Goal: Task Accomplishment & Management: Complete application form

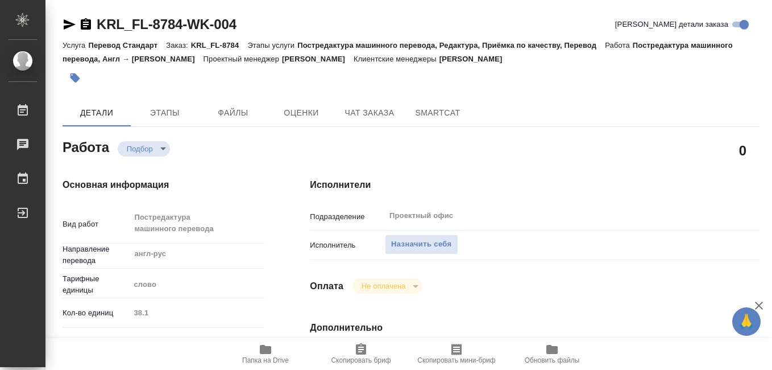
type textarea "x"
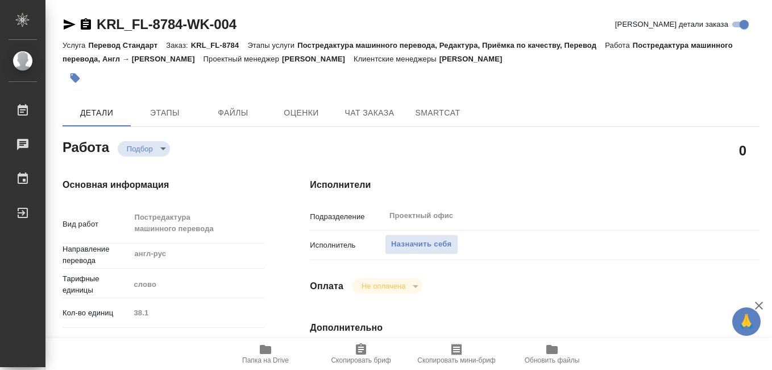
type textarea "x"
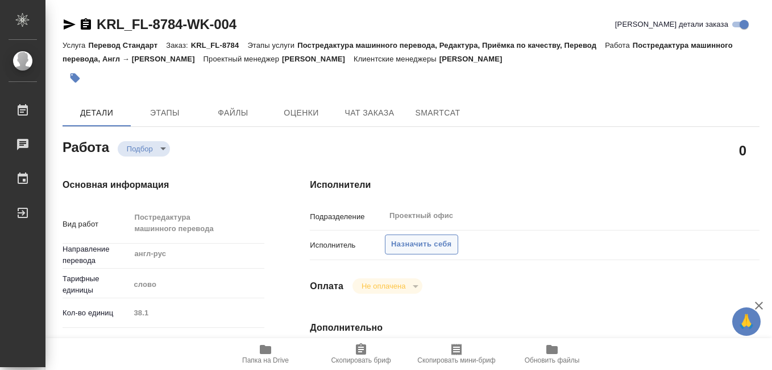
type textarea "x"
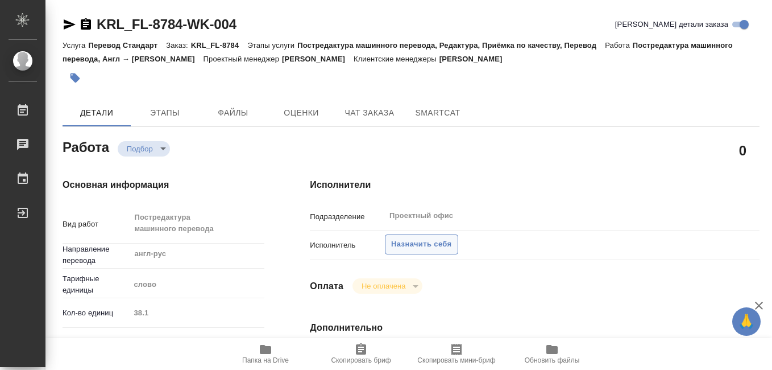
type textarea "x"
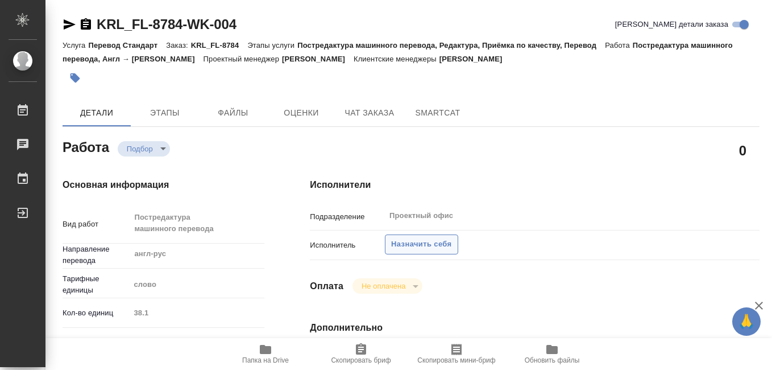
click at [425, 242] on span "Назначить себя" at bounding box center [421, 244] width 60 height 13
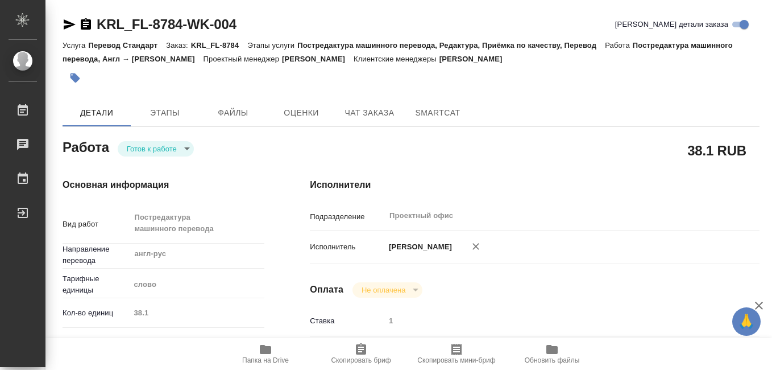
type textarea "x"
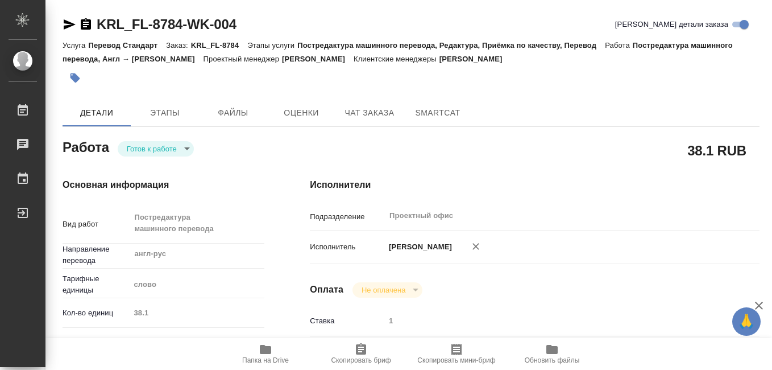
type textarea "x"
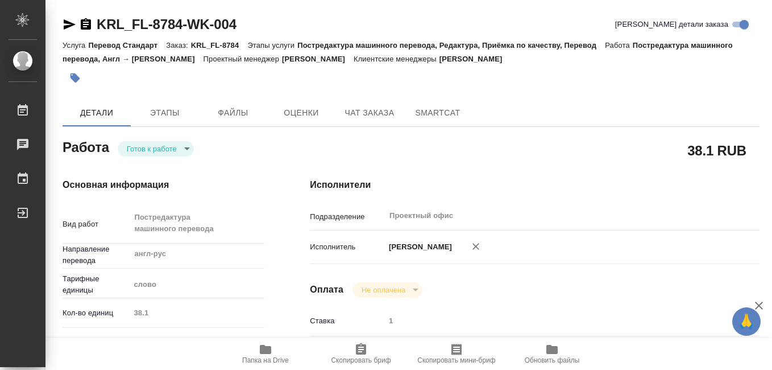
type textarea "x"
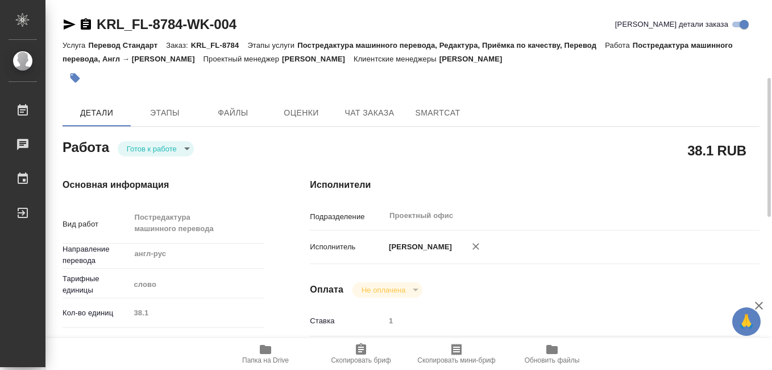
scroll to position [57, 0]
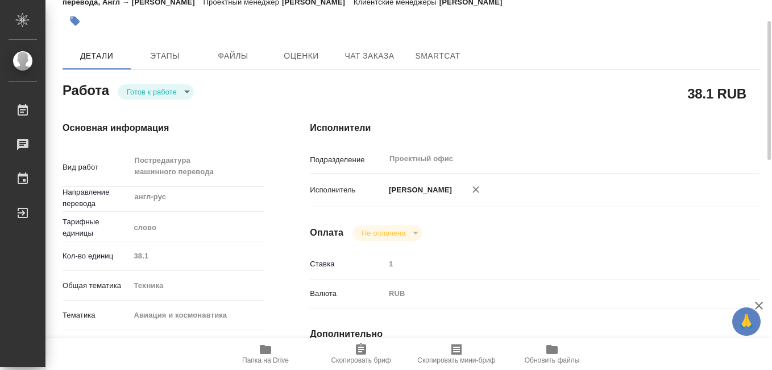
click at [264, 354] on icon "button" at bounding box center [266, 349] width 14 height 14
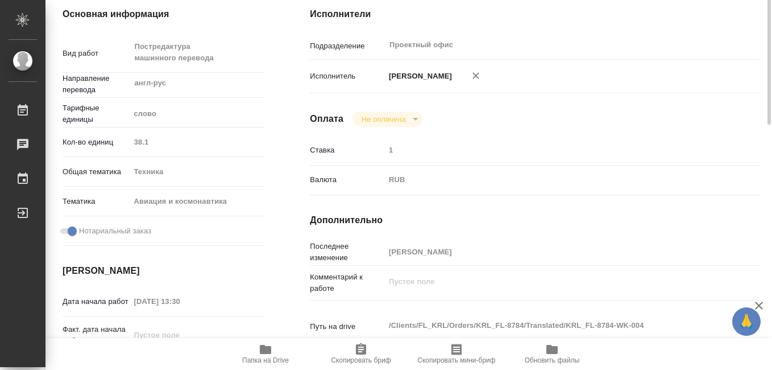
scroll to position [227, 0]
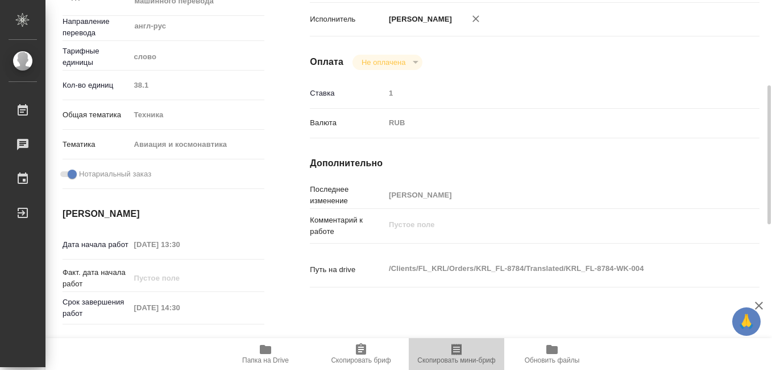
click at [459, 351] on icon "button" at bounding box center [456, 348] width 10 height 11
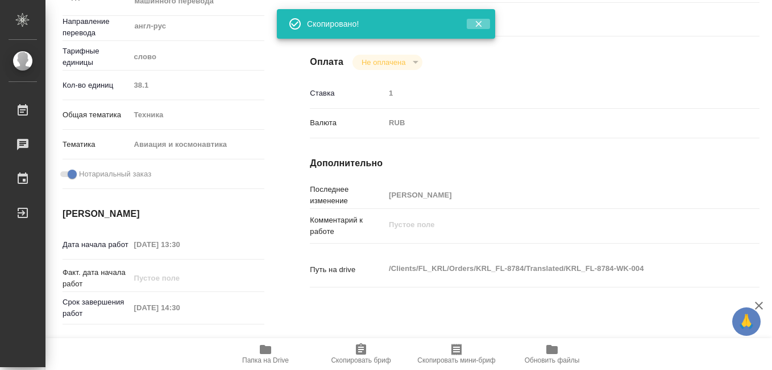
click at [479, 21] on icon "button" at bounding box center [479, 24] width 10 height 10
